Goal: Information Seeking & Learning: Find specific fact

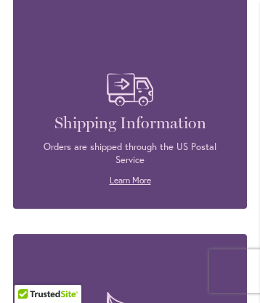
scroll to position [11746, 0]
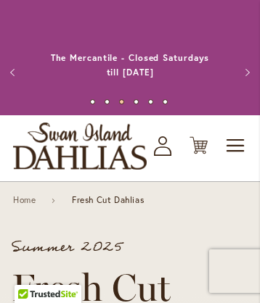
click at [129, 43] on link "Mark Your Calendars: 2026 Annual Dahlia Festival, [DATE] through [DATE] - [DATE…" at bounding box center [130, 65] width 173 height 54
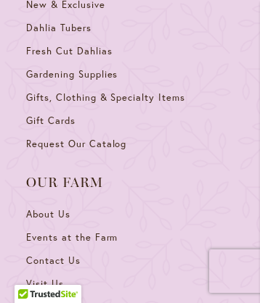
scroll to position [4777, 0]
